Goal: Task Accomplishment & Management: Manage account settings

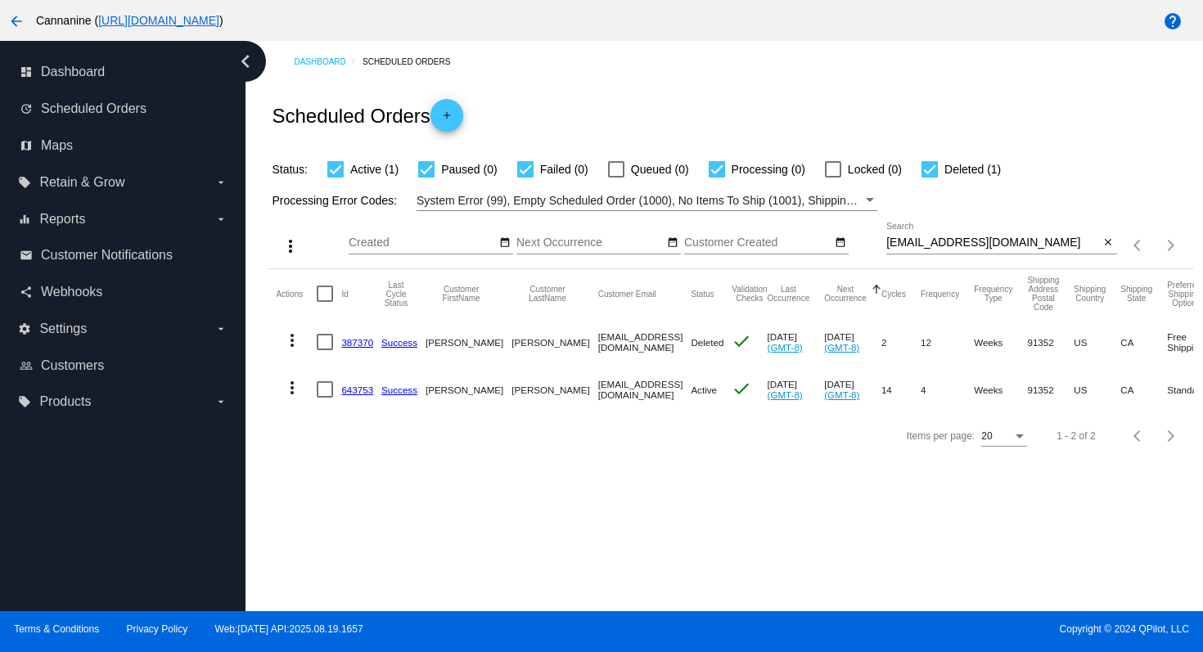
click at [11, 13] on mat-icon "arrow_back" at bounding box center [17, 21] width 20 height 20
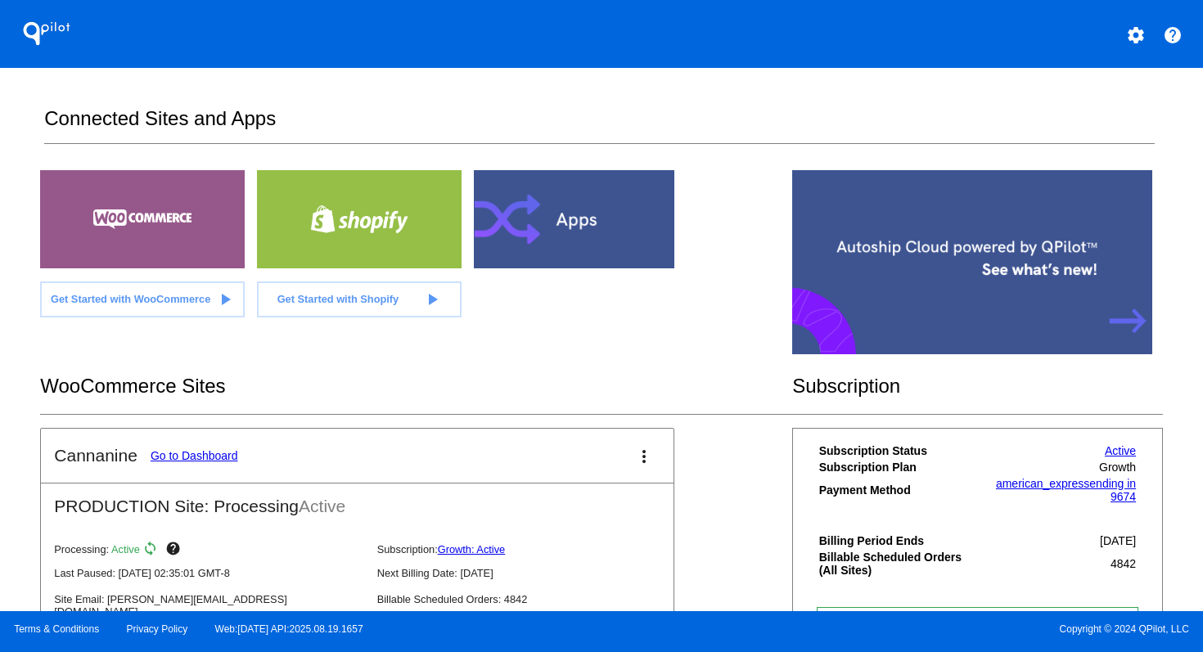
click at [187, 454] on link "Go to Dashboard" at bounding box center [195, 455] width 88 height 13
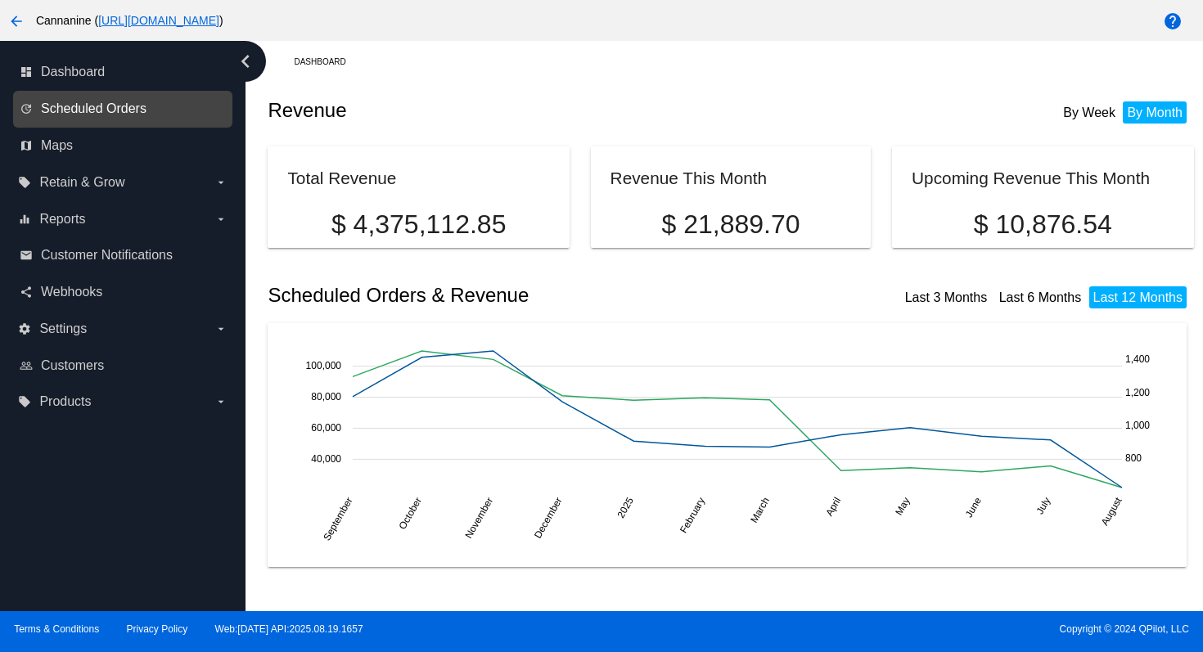
click at [83, 111] on span "Scheduled Orders" at bounding box center [94, 108] width 106 height 15
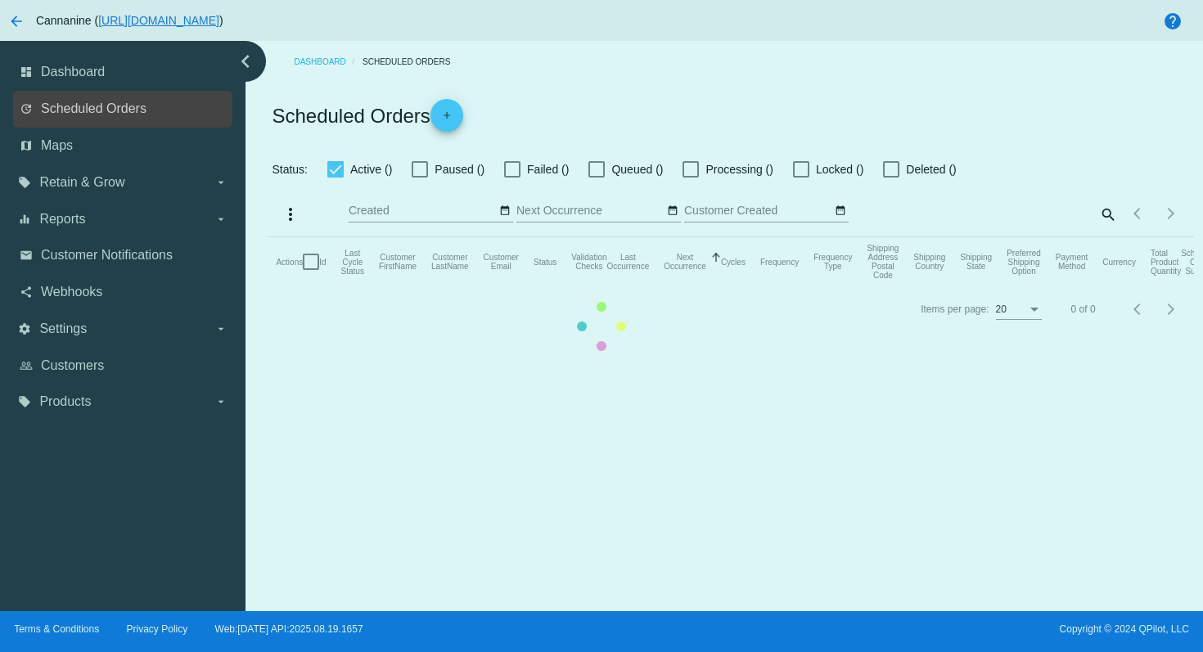
checkbox input "true"
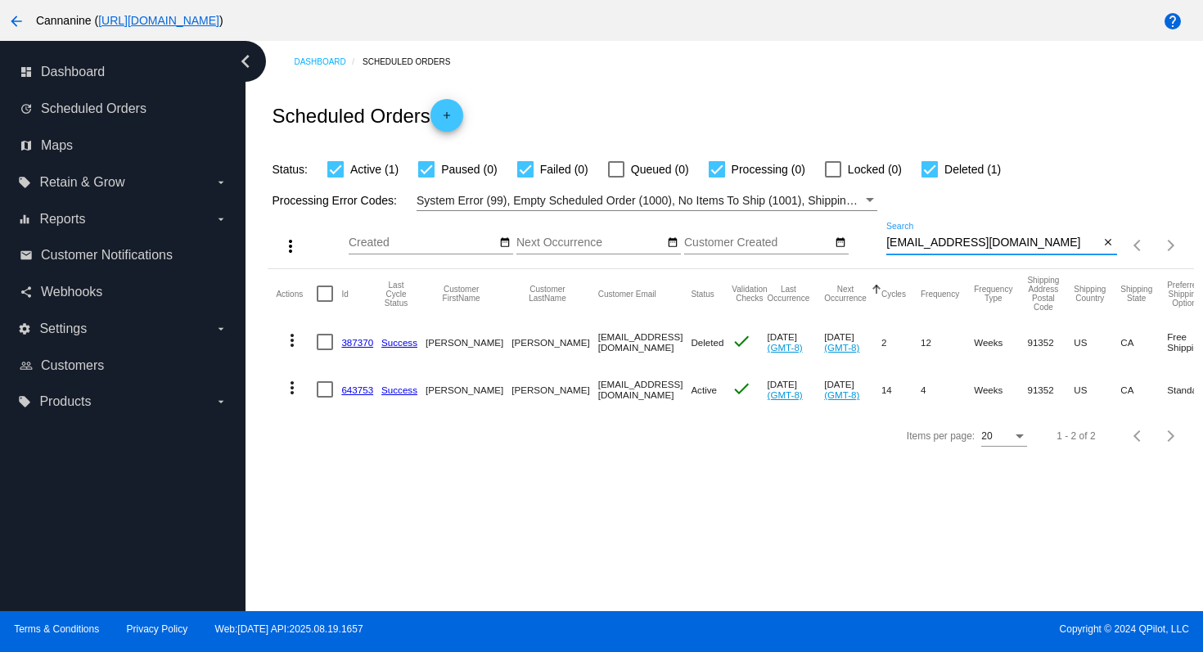
drag, startPoint x: 1049, startPoint y: 247, endPoint x: 863, endPoint y: 240, distance: 186.7
click at [863, 240] on div "more_vert Aug Jan Feb Mar [DATE]" at bounding box center [731, 240] width 926 height 58
paste input "19halldavid61@g"
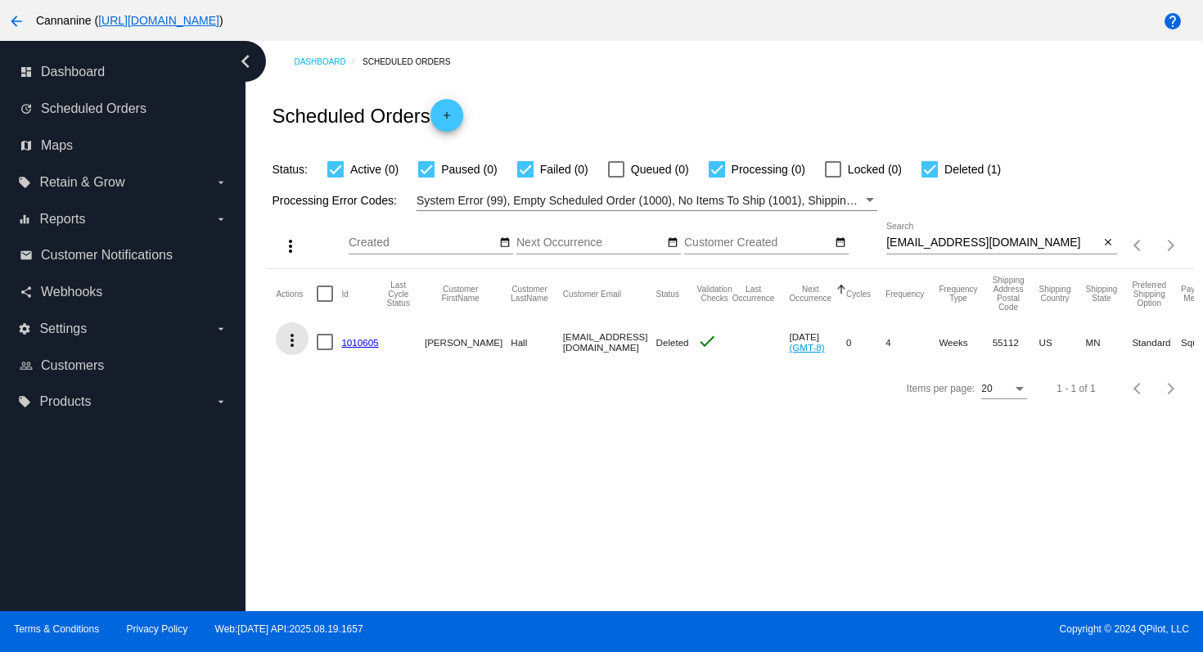
click at [295, 345] on mat-icon "more_vert" at bounding box center [292, 341] width 20 height 20
click at [332, 376] on span "View Event Logs" at bounding box center [367, 381] width 85 height 13
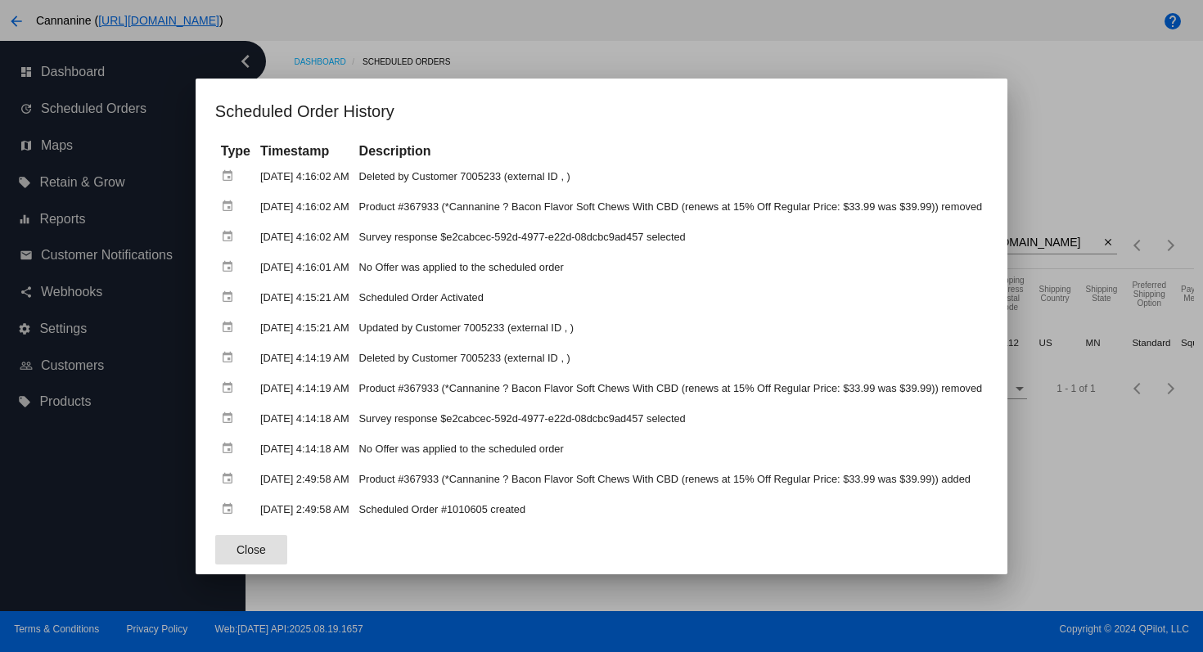
click at [541, 58] on div at bounding box center [601, 326] width 1203 height 652
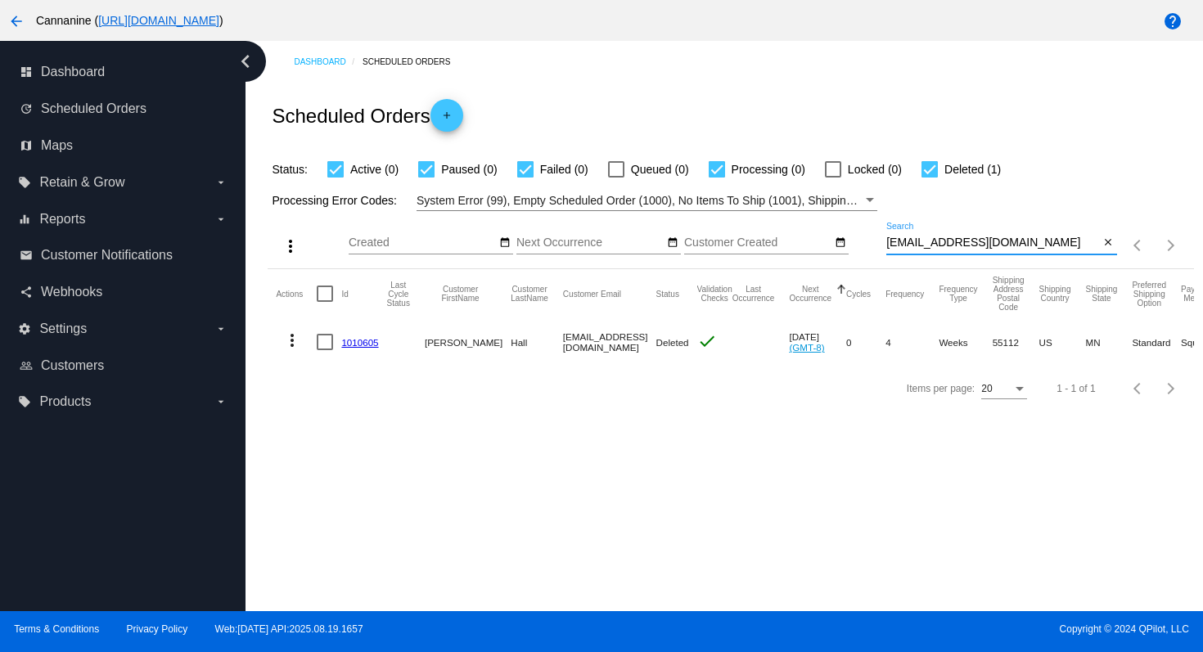
drag, startPoint x: 1033, startPoint y: 241, endPoint x: 875, endPoint y: 247, distance: 158.1
click at [875, 247] on div "more_vert Aug Jan Feb Mar [DATE]" at bounding box center [731, 240] width 926 height 58
paste input "k37185872"
type input "[EMAIL_ADDRESS][DOMAIN_NAME]"
click at [289, 340] on mat-icon "more_vert" at bounding box center [292, 341] width 20 height 20
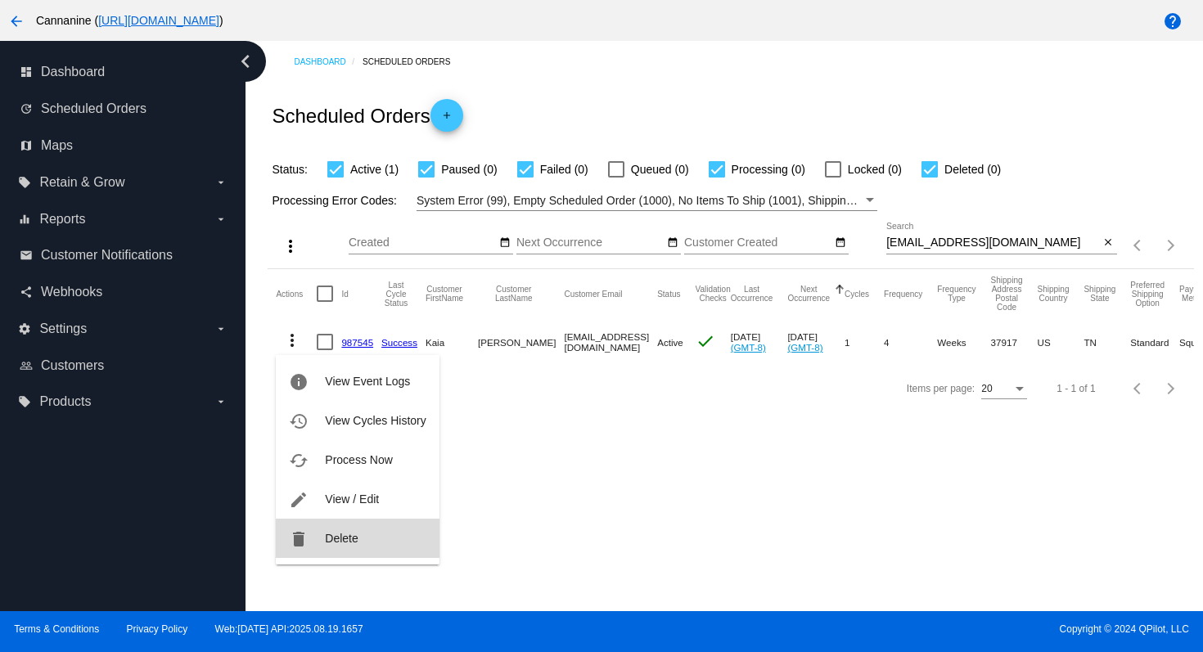
click at [325, 534] on span "Delete" at bounding box center [341, 538] width 33 height 13
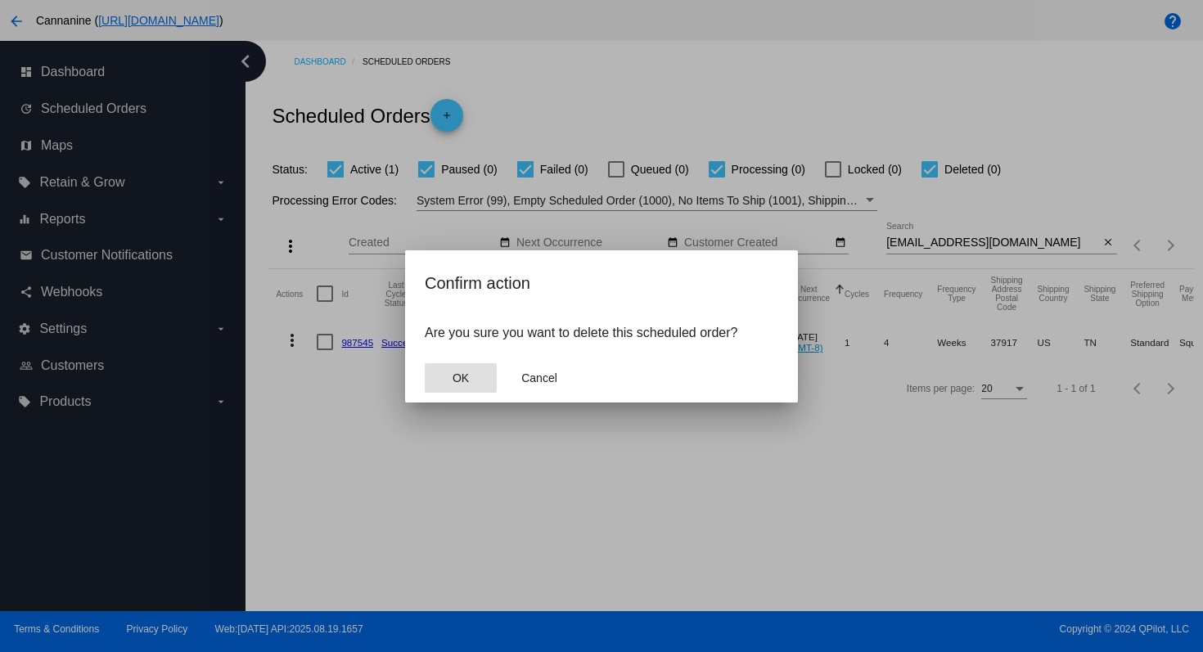
click at [473, 376] on button "OK" at bounding box center [461, 377] width 72 height 29
